Goal: Obtain resource: Download file/media

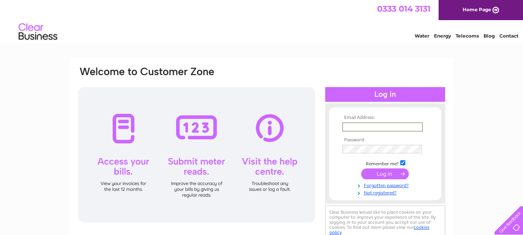
click at [380, 127] on input "text" at bounding box center [382, 126] width 81 height 9
type input "[EMAIL_ADDRESS][DOMAIN_NAME]"
drag, startPoint x: 408, startPoint y: 123, endPoint x: 0, endPoint y: 94, distance: 409.4
click at [0, 94] on div "Email Address: hello@bangacurries.com Password: Forgotten password?" at bounding box center [261, 232] width 523 height 349
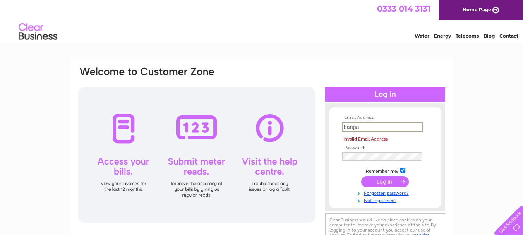
type input "bangacurries@yahoo.com"
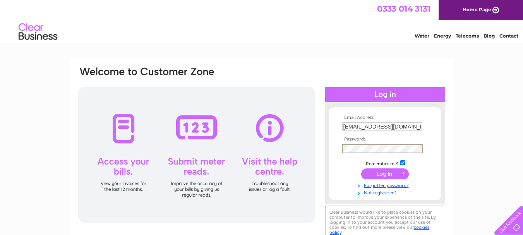
click at [388, 176] on input "submit" at bounding box center [385, 173] width 48 height 11
click at [389, 170] on input "submit" at bounding box center [385, 173] width 48 height 11
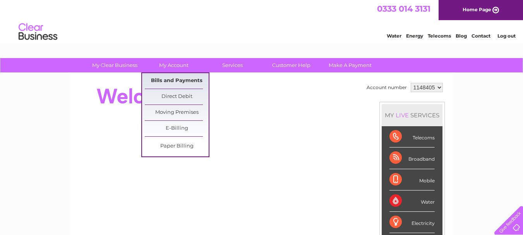
click at [180, 78] on link "Bills and Payments" at bounding box center [177, 80] width 64 height 15
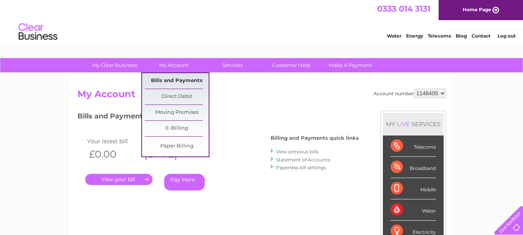
click at [191, 80] on link "Bills and Payments" at bounding box center [177, 80] width 64 height 15
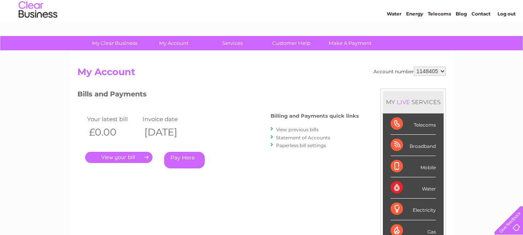
scroll to position [23, 0]
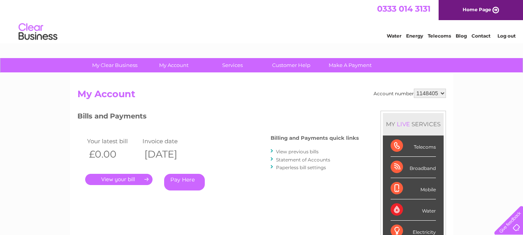
scroll to position [0, 0]
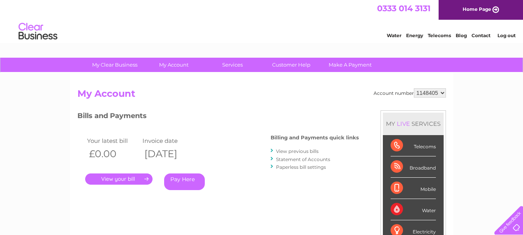
click at [298, 150] on link "View previous bills" at bounding box center [297, 151] width 43 height 6
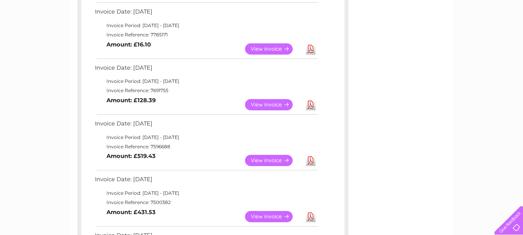
scroll to position [251, 0]
click at [267, 162] on link "View" at bounding box center [273, 159] width 57 height 11
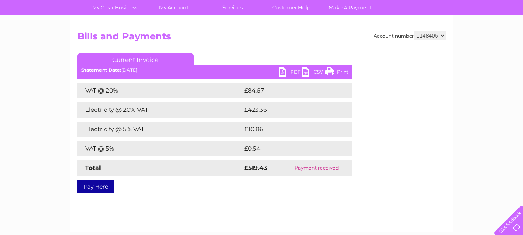
scroll to position [58, 0]
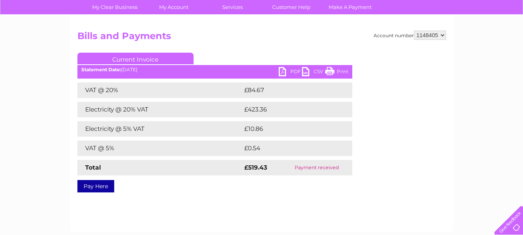
click at [285, 72] on link "PDF" at bounding box center [290, 72] width 23 height 11
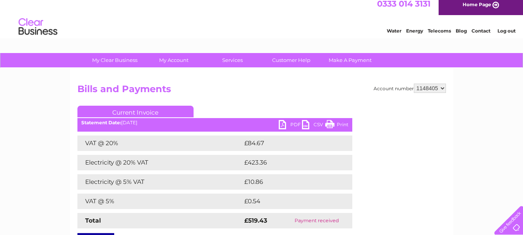
scroll to position [5, 0]
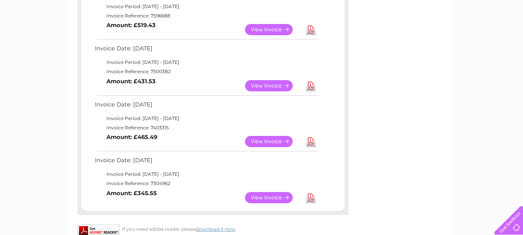
scroll to position [382, 0]
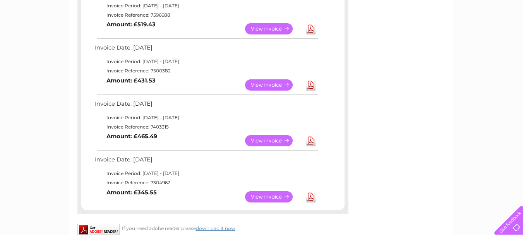
click at [311, 139] on link "Download" at bounding box center [311, 140] width 10 height 11
click at [283, 139] on link "View" at bounding box center [273, 140] width 57 height 11
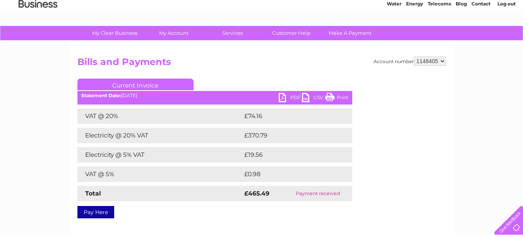
scroll to position [32, 0]
click at [288, 98] on link "PDF" at bounding box center [290, 98] width 23 height 11
click at [279, 97] on link "PDF" at bounding box center [290, 98] width 23 height 11
click at [296, 96] on link "PDF" at bounding box center [290, 98] width 23 height 11
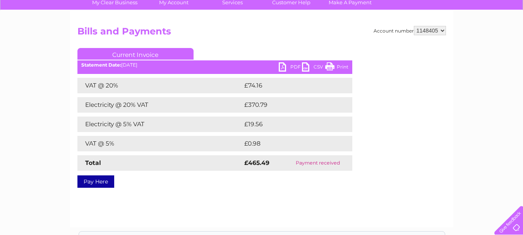
scroll to position [62, 0]
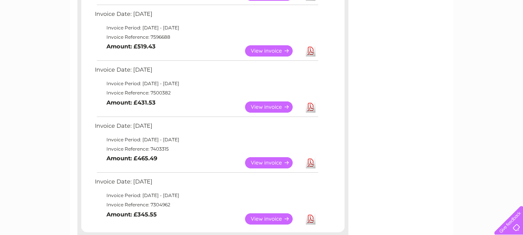
scroll to position [360, 0]
click at [263, 104] on link "View" at bounding box center [273, 107] width 57 height 11
click at [290, 107] on link "View" at bounding box center [273, 107] width 57 height 11
click at [309, 107] on link "Download" at bounding box center [311, 107] width 10 height 11
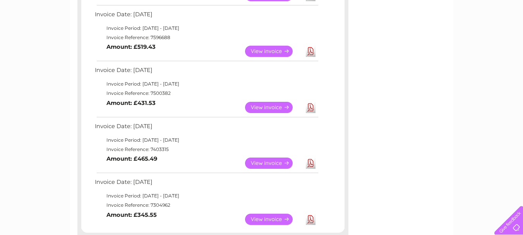
click at [271, 103] on link "View" at bounding box center [273, 107] width 57 height 11
click at [271, 102] on link "View" at bounding box center [273, 107] width 57 height 11
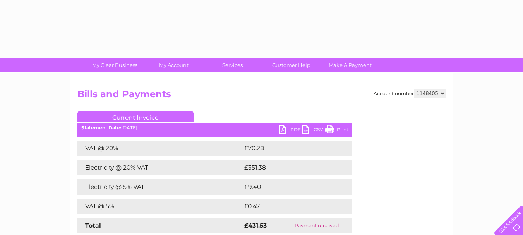
click at [271, 102] on h2 "Bills and Payments" at bounding box center [261, 96] width 368 height 15
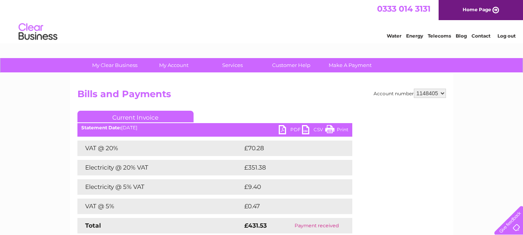
click at [296, 129] on link "PDF" at bounding box center [290, 130] width 23 height 11
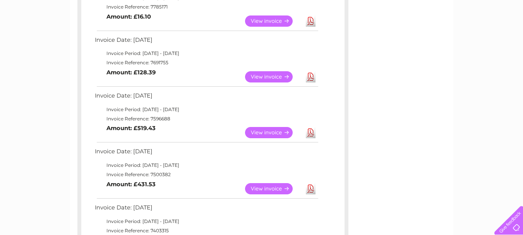
scroll to position [273, 0]
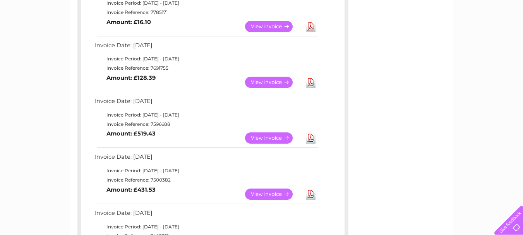
click at [274, 81] on link "View" at bounding box center [273, 82] width 57 height 11
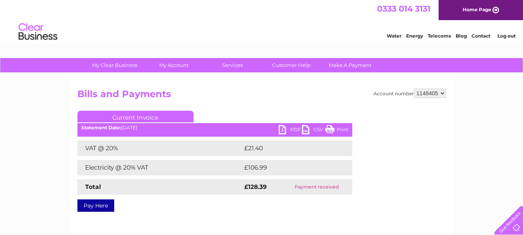
click at [294, 126] on link "PDF" at bounding box center [290, 130] width 23 height 11
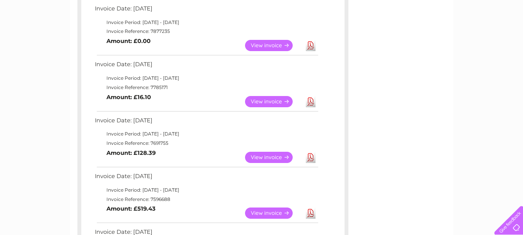
scroll to position [196, 0]
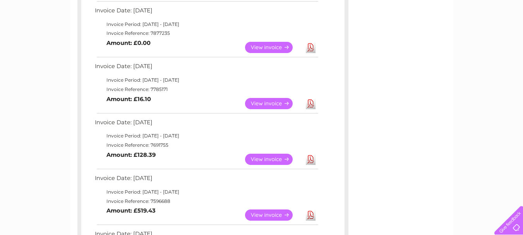
click at [184, 91] on td "Invoice Reference: 7785171" at bounding box center [206, 89] width 226 height 9
click at [261, 103] on link "View" at bounding box center [273, 103] width 57 height 11
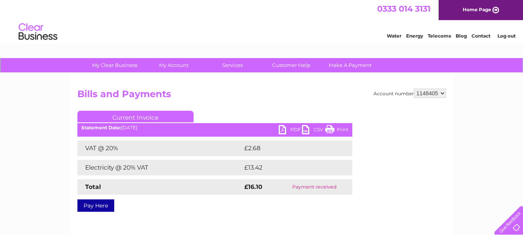
click at [293, 130] on link "PDF" at bounding box center [290, 130] width 23 height 11
